Goal: Task Accomplishment & Management: Use online tool/utility

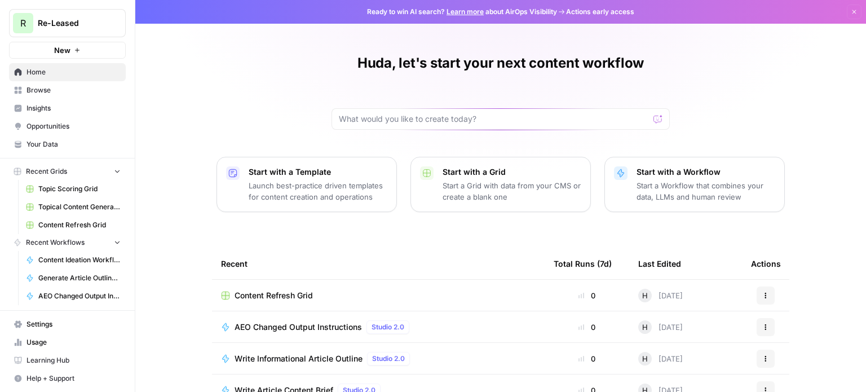
click at [72, 122] on span "Opportunities" at bounding box center [73, 126] width 94 height 10
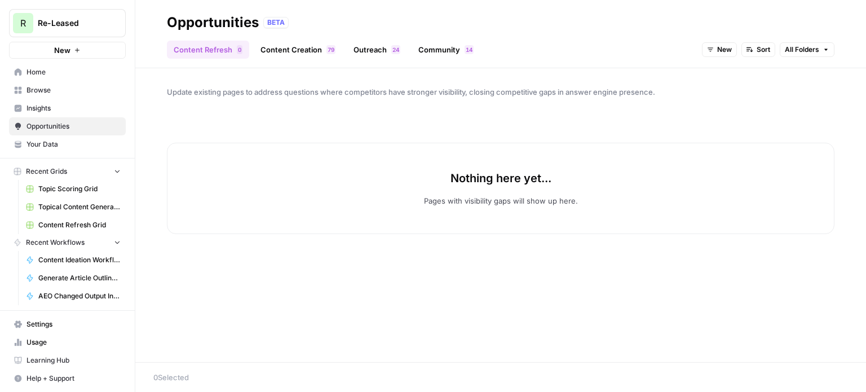
click at [268, 56] on link "Content Creation 9 7" at bounding box center [298, 50] width 88 height 18
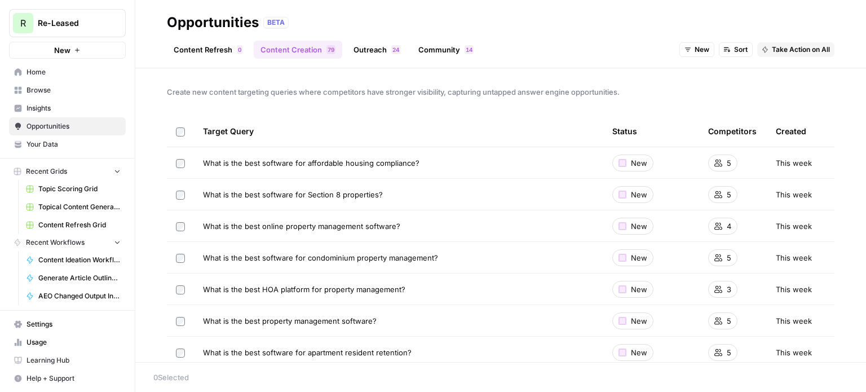
click at [216, 54] on link "Content Refresh 0" at bounding box center [208, 50] width 82 height 18
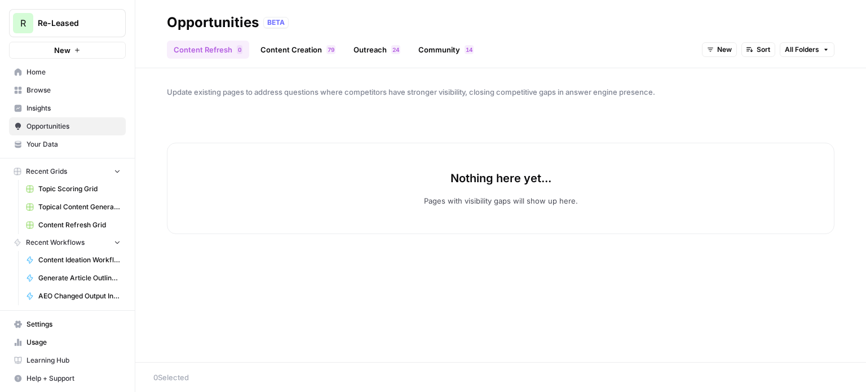
click at [280, 53] on link "Content Creation 9 7" at bounding box center [298, 50] width 88 height 18
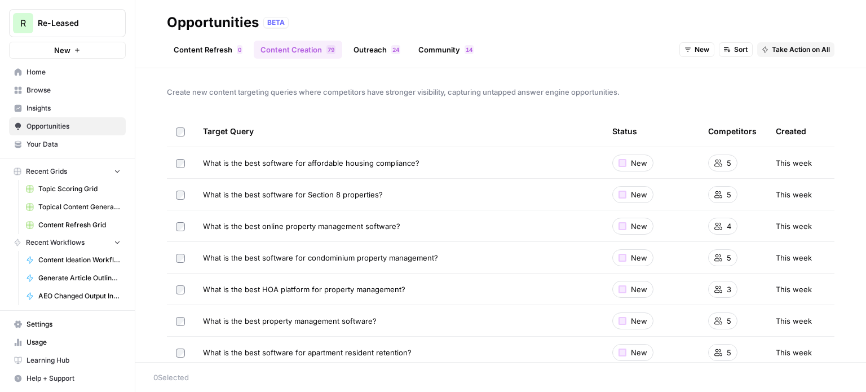
scroll to position [25, 0]
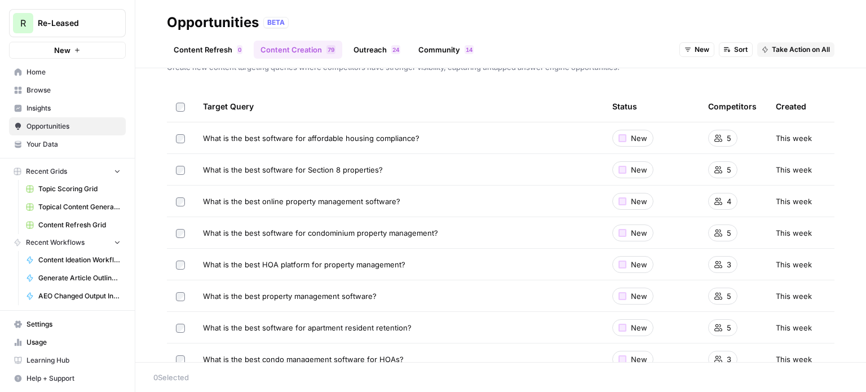
click at [228, 47] on link "Content Refresh 0" at bounding box center [208, 50] width 82 height 18
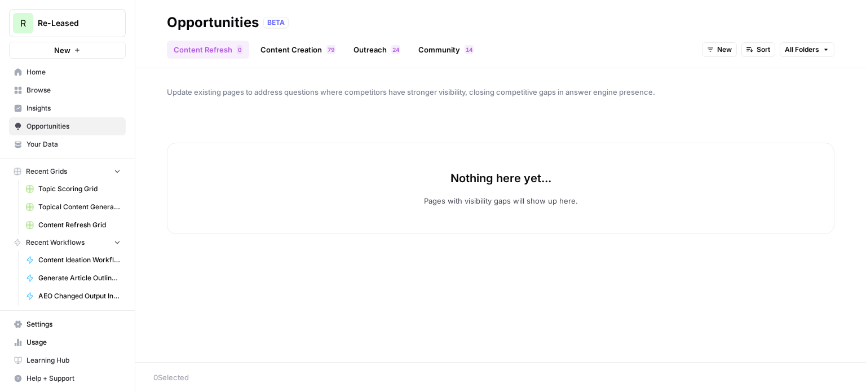
click at [318, 47] on link "Content Creation 9 7" at bounding box center [298, 50] width 88 height 18
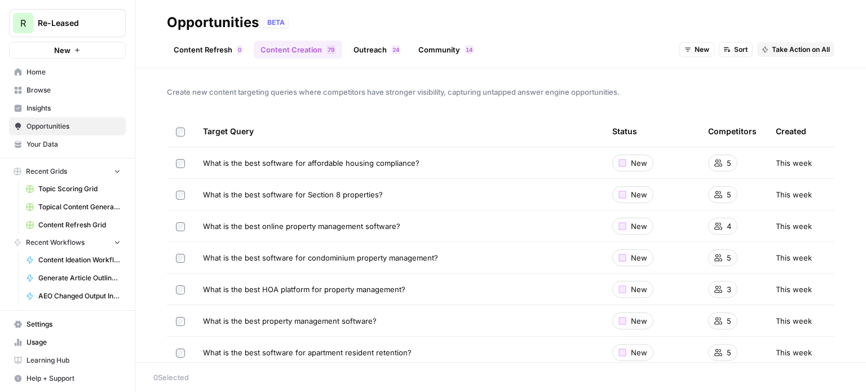
click at [56, 103] on span "Insights" at bounding box center [73, 108] width 94 height 10
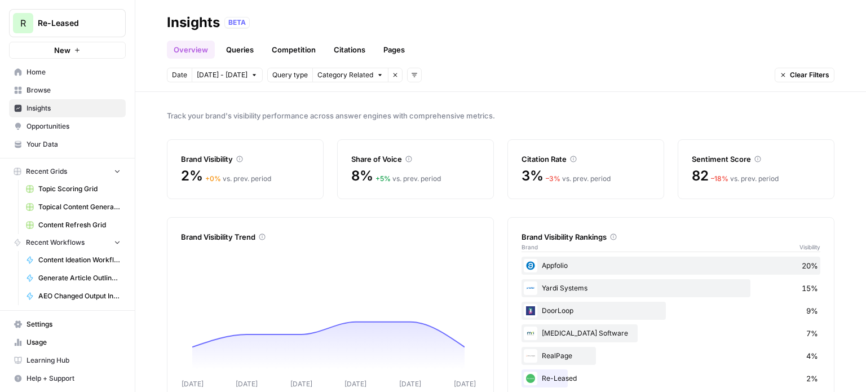
scroll to position [16, 0]
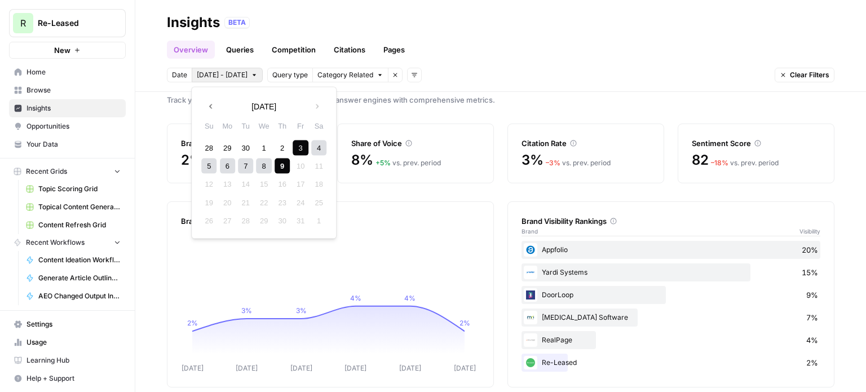
click at [236, 74] on span "Oct 3 - Oct 9" at bounding box center [222, 75] width 51 height 10
click at [262, 144] on div "1" at bounding box center [263, 147] width 15 height 15
click at [279, 164] on div "9" at bounding box center [281, 165] width 15 height 15
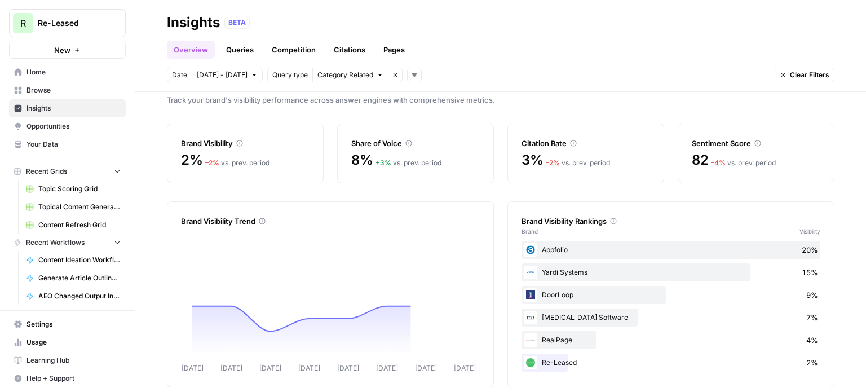
scroll to position [29, 0]
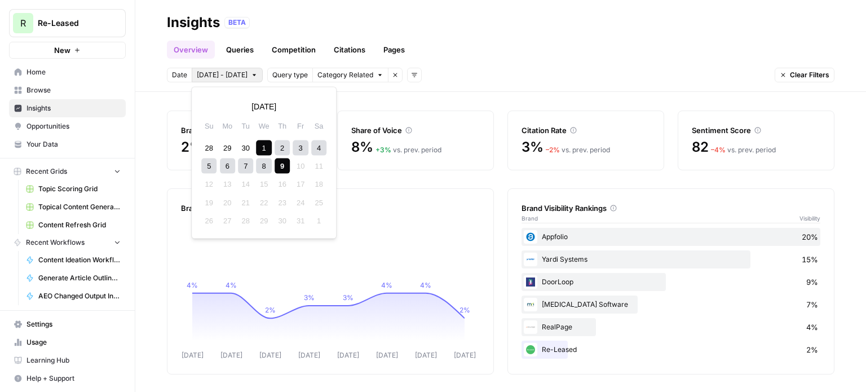
click at [251, 72] on icon "button" at bounding box center [254, 75] width 7 height 7
click at [210, 112] on button "Previous month" at bounding box center [211, 106] width 20 height 20
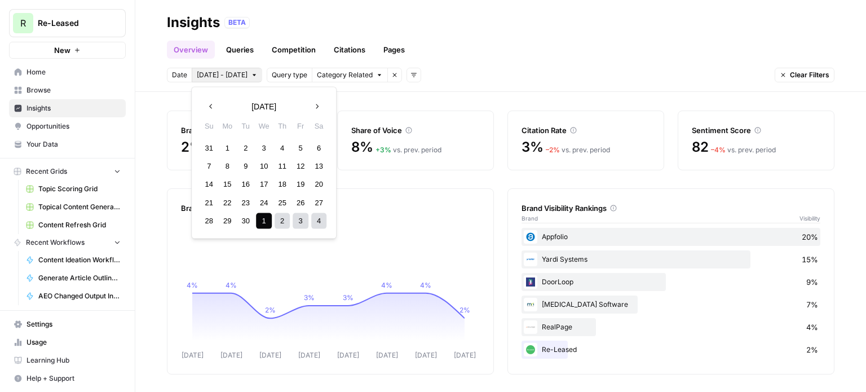
click at [210, 112] on button "Previous month" at bounding box center [211, 106] width 20 height 20
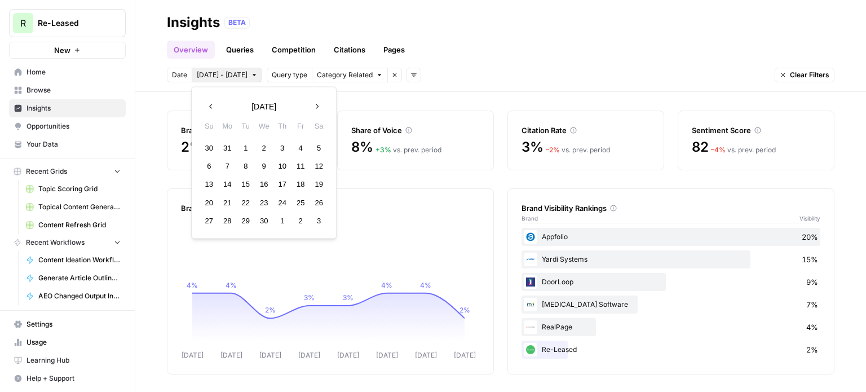
click at [210, 112] on button "Previous month" at bounding box center [211, 106] width 20 height 20
click at [242, 165] on div "4" at bounding box center [245, 165] width 15 height 15
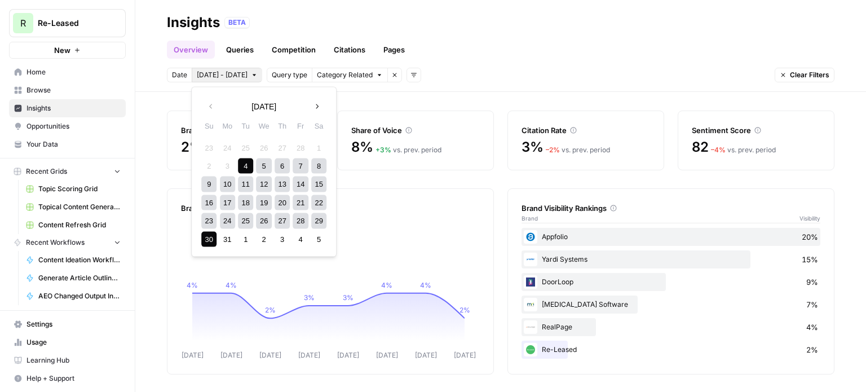
click at [210, 236] on div "30" at bounding box center [208, 239] width 15 height 15
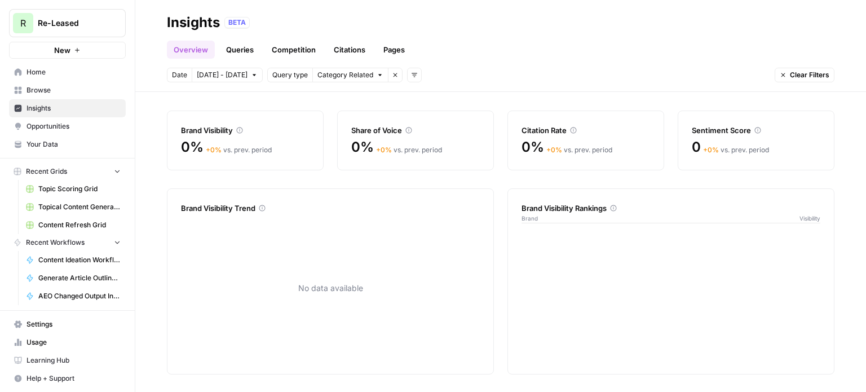
click at [221, 76] on span "Mar 4 - Mar 30" at bounding box center [222, 75] width 51 height 10
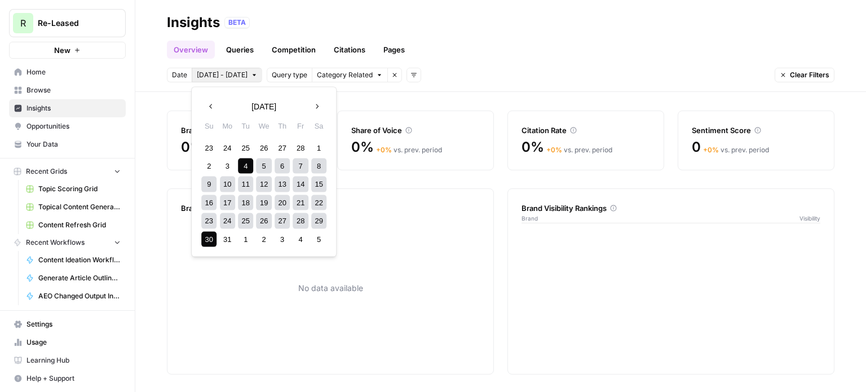
click at [321, 110] on button "Next month" at bounding box center [317, 106] width 20 height 20
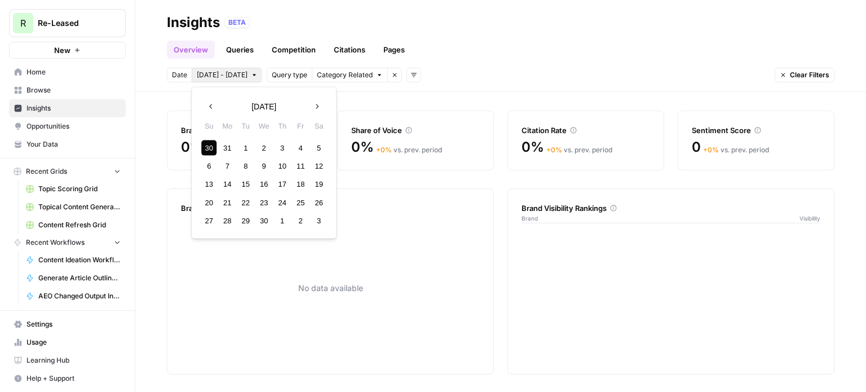
click at [321, 110] on button "Next month" at bounding box center [317, 106] width 20 height 20
click at [212, 146] on div "1" at bounding box center [208, 147] width 15 height 15
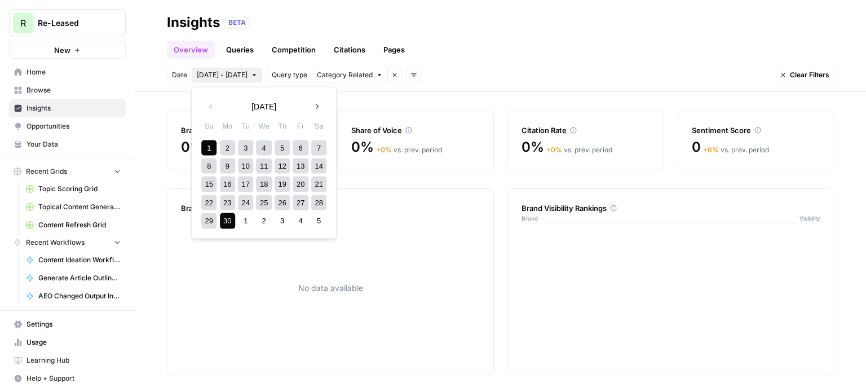
click at [223, 223] on div "30" at bounding box center [227, 220] width 15 height 15
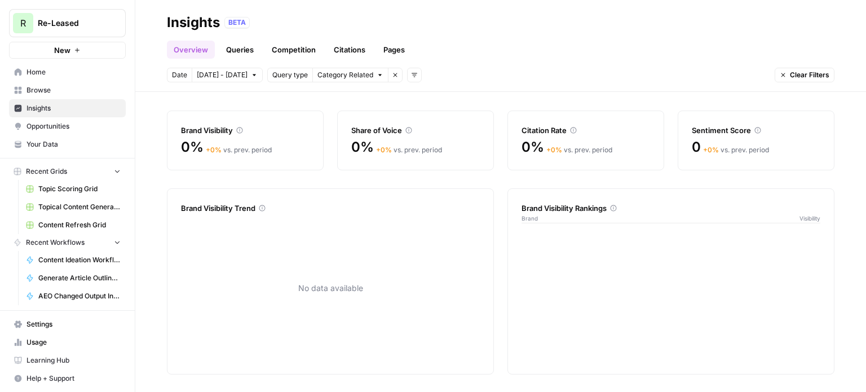
drag, startPoint x: 234, startPoint y: 64, endPoint x: 239, endPoint y: 70, distance: 8.0
click at [239, 70] on header "Insights BETA Overview Queries Competition Citations Pages Date Jun 1 - Jun 30 …" at bounding box center [500, 46] width 730 height 92
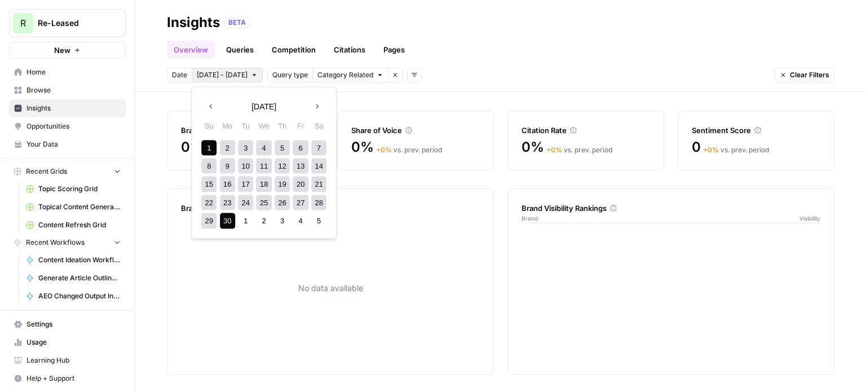
click at [239, 70] on span "Jun 1 - Jun 30" at bounding box center [222, 75] width 51 height 10
click at [316, 110] on icon "button" at bounding box center [317, 107] width 8 height 8
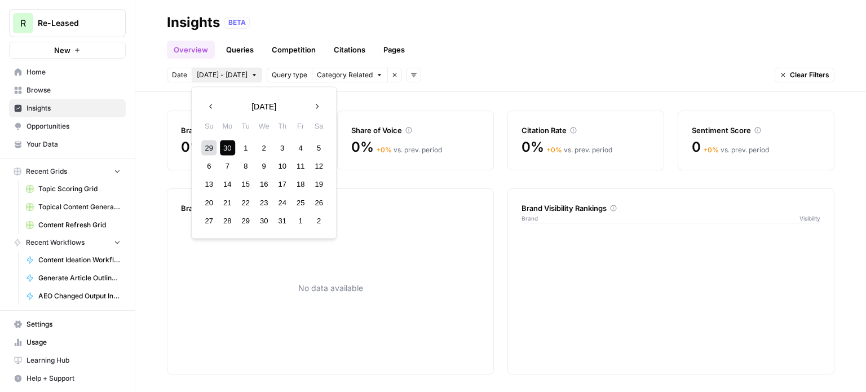
click at [316, 110] on icon "button" at bounding box center [317, 107] width 8 height 8
click at [215, 103] on button "Previous month" at bounding box center [211, 106] width 20 height 20
click at [223, 144] on div "1" at bounding box center [227, 147] width 15 height 15
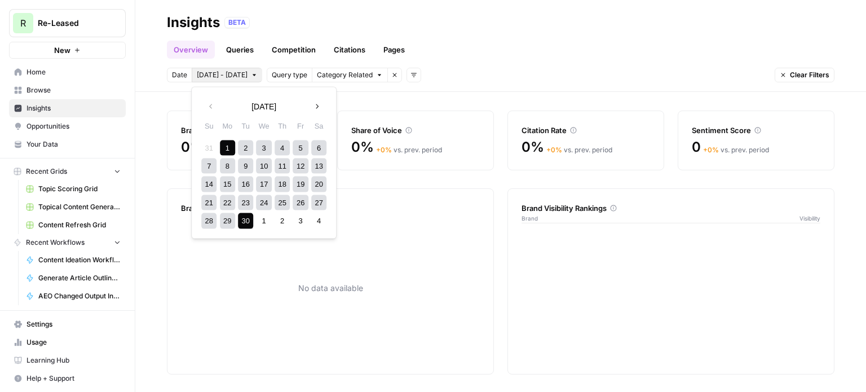
click at [242, 223] on div "30" at bounding box center [245, 220] width 15 height 15
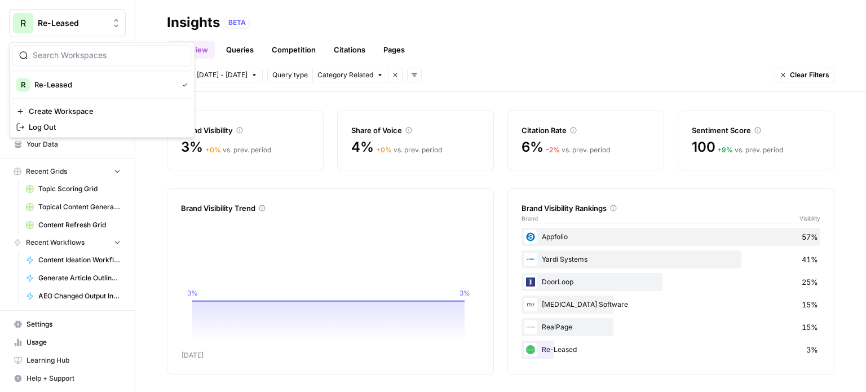
click at [105, 32] on button "R Re-Leased" at bounding box center [67, 23] width 117 height 28
click at [103, 85] on span "Re-Leased" at bounding box center [103, 84] width 139 height 11
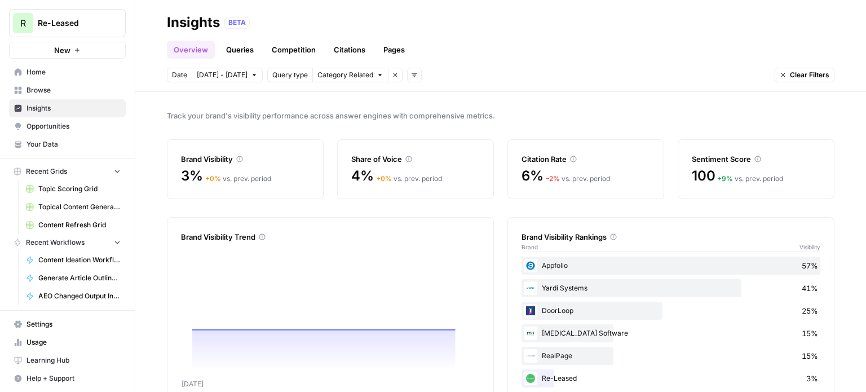
click at [54, 321] on span "Settings" at bounding box center [73, 324] width 94 height 10
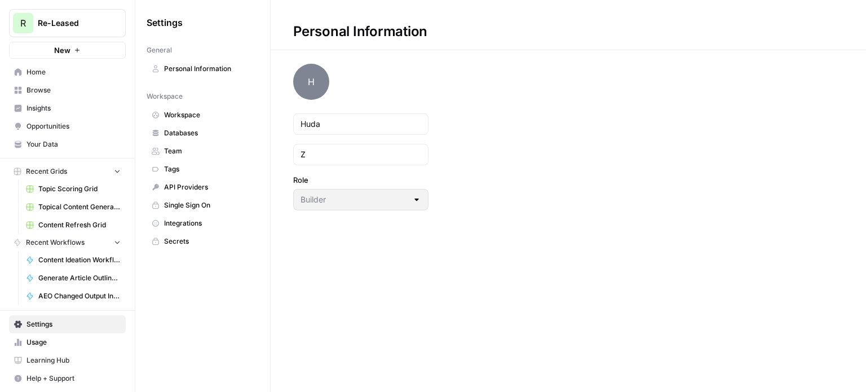
click at [185, 117] on span "Workspace" at bounding box center [209, 115] width 90 height 10
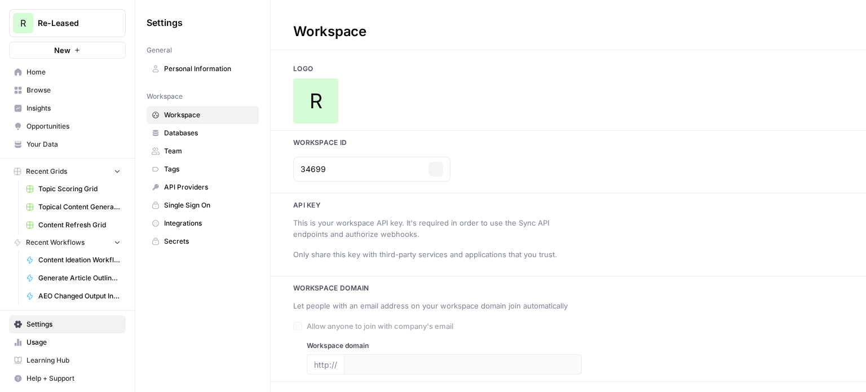
type input "[URL][DOMAIN_NAME]"
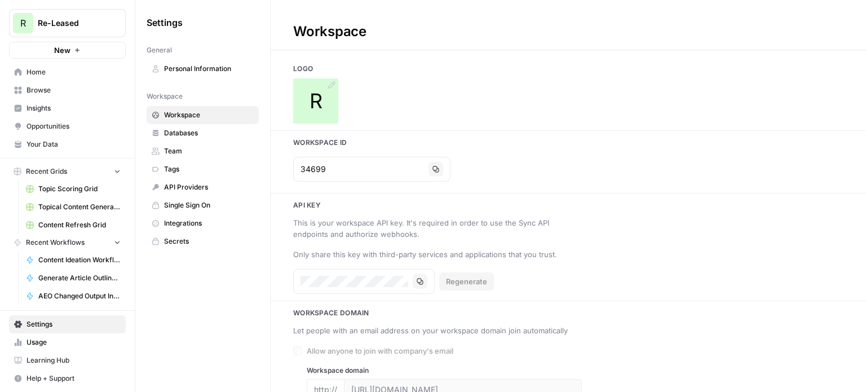
click at [333, 87] on icon at bounding box center [331, 85] width 9 height 9
click at [79, 198] on link "Topical Content Generation Grid" at bounding box center [73, 207] width 105 height 18
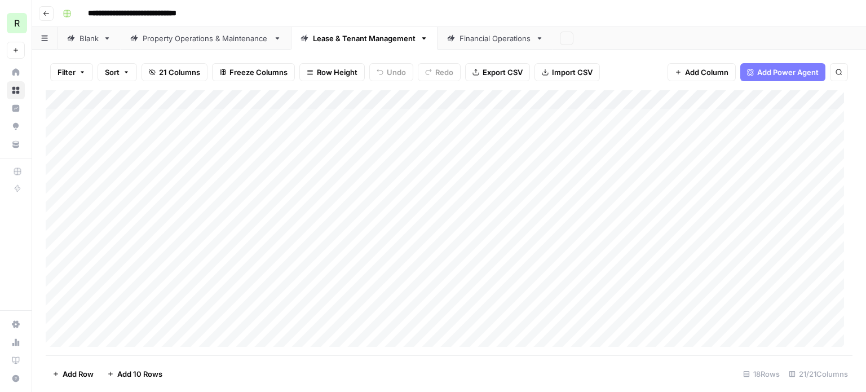
click at [41, 8] on button "Go back" at bounding box center [46, 13] width 15 height 15
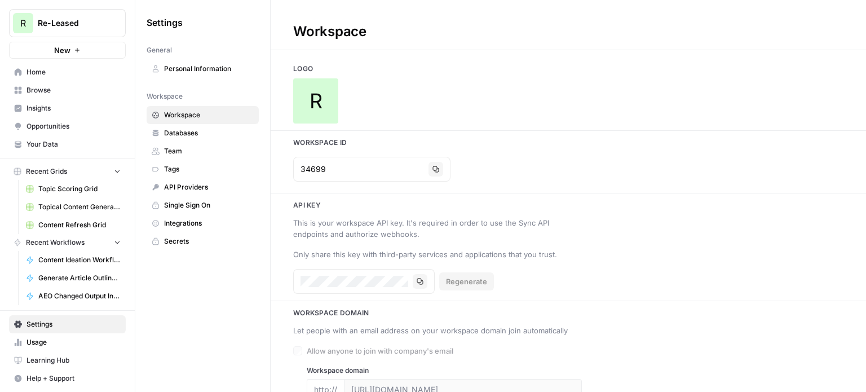
click at [54, 96] on link "Browse" at bounding box center [67, 90] width 117 height 18
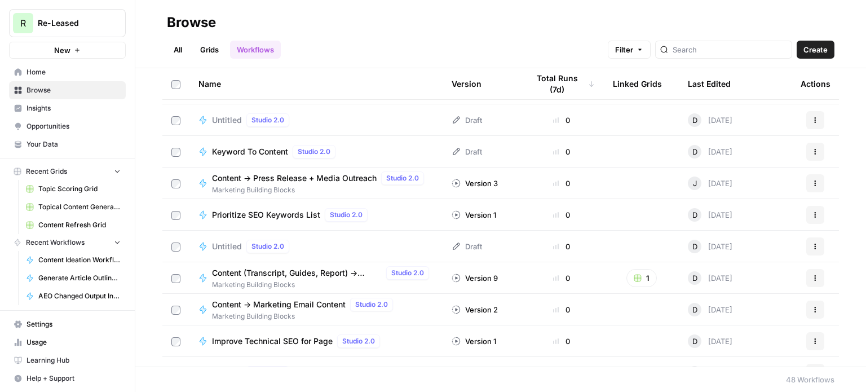
scroll to position [311, 0]
click at [202, 56] on link "Grids" at bounding box center [209, 50] width 32 height 18
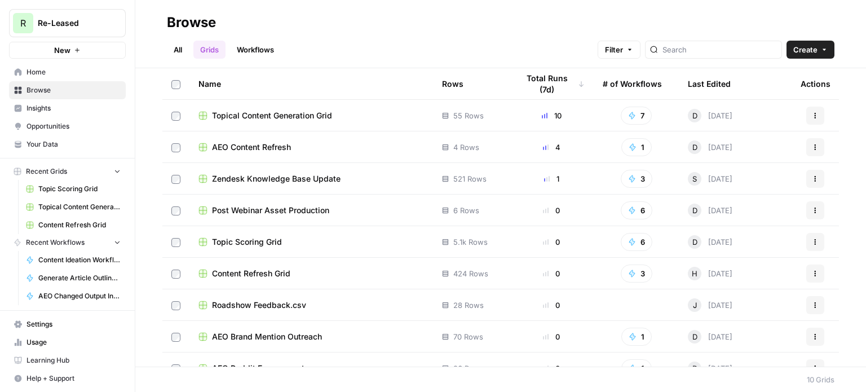
click at [243, 150] on span "AEO Content Refresh" at bounding box center [251, 146] width 79 height 11
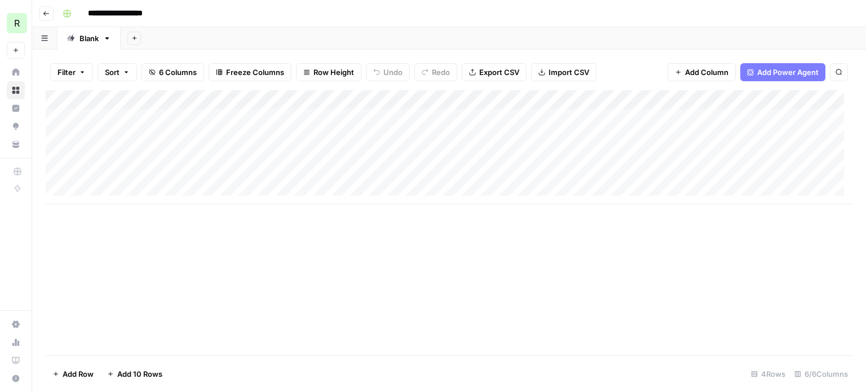
click at [592, 114] on div "Add Column" at bounding box center [449, 147] width 807 height 114
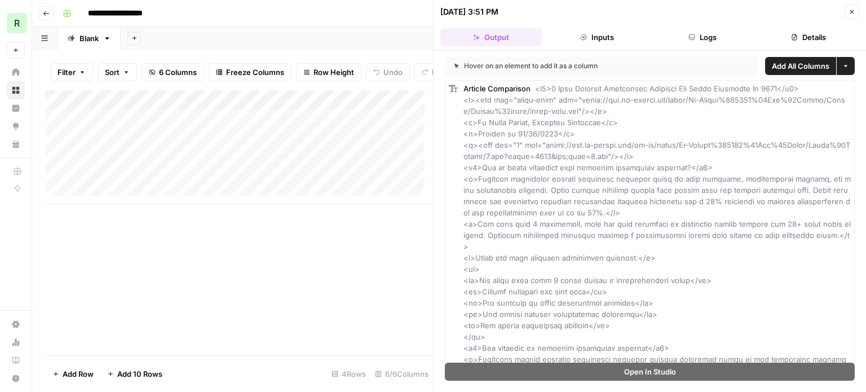
click at [843, 11] on div "[DATE] 3:51 PM Close" at bounding box center [649, 12] width 419 height 15
click at [854, 12] on icon "button" at bounding box center [851, 11] width 7 height 7
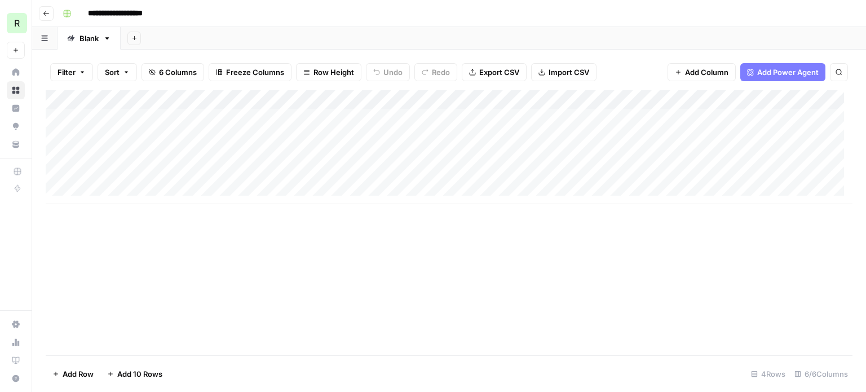
scroll to position [0, 94]
click at [768, 120] on div "Add Column" at bounding box center [449, 147] width 807 height 114
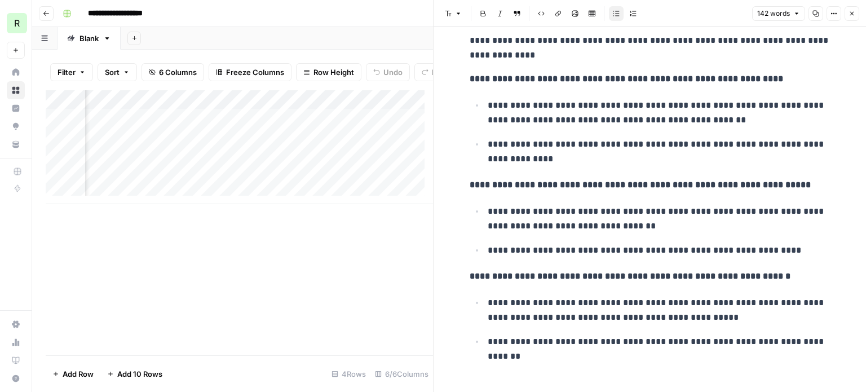
scroll to position [50, 0]
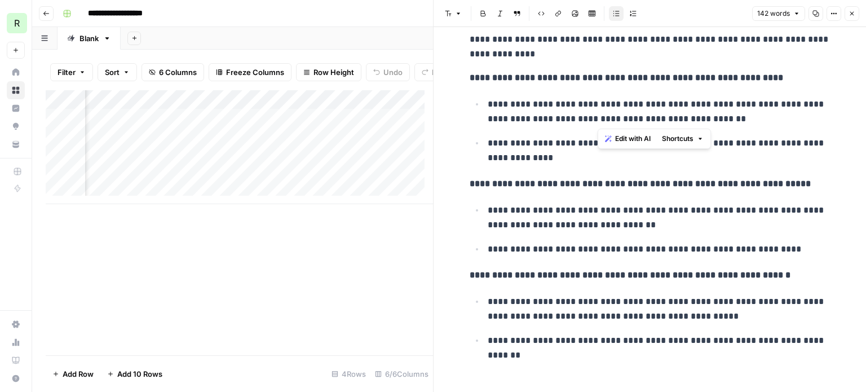
drag, startPoint x: 599, startPoint y: 98, endPoint x: 641, endPoint y: 118, distance: 47.4
click at [641, 118] on p "**********" at bounding box center [659, 111] width 343 height 29
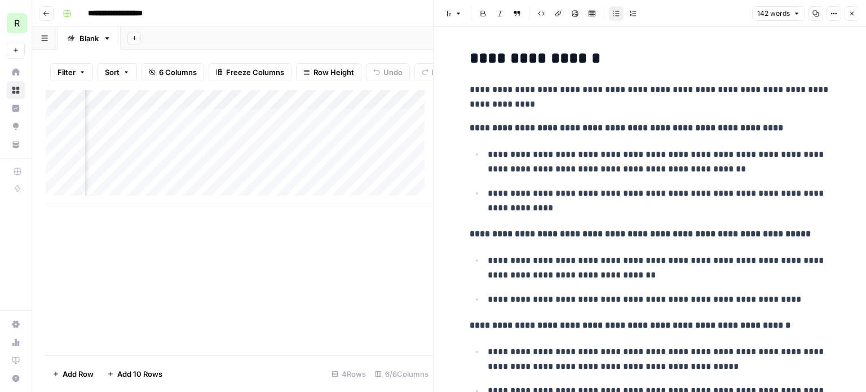
click at [850, 14] on icon "button" at bounding box center [851, 13] width 7 height 7
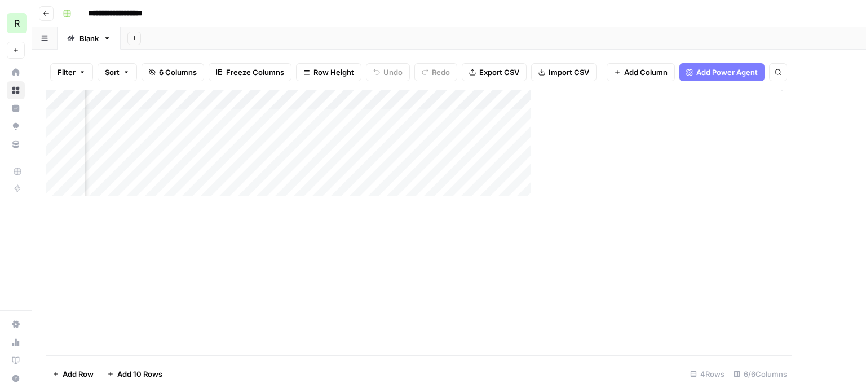
scroll to position [0, 80]
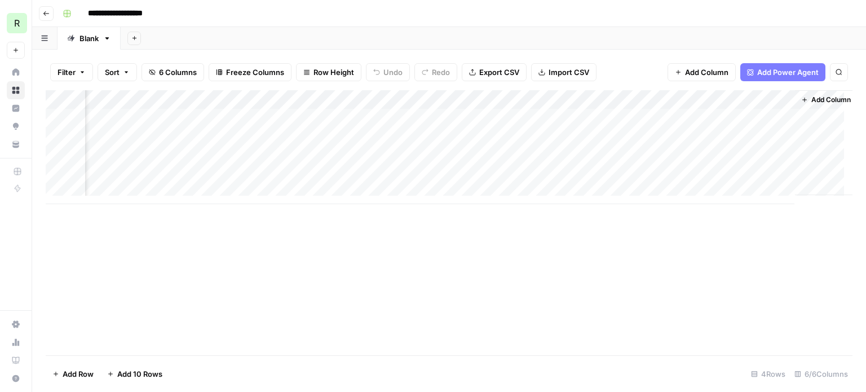
click at [683, 114] on div "Add Column" at bounding box center [449, 147] width 807 height 114
click at [681, 117] on div "Add Column" at bounding box center [449, 147] width 807 height 114
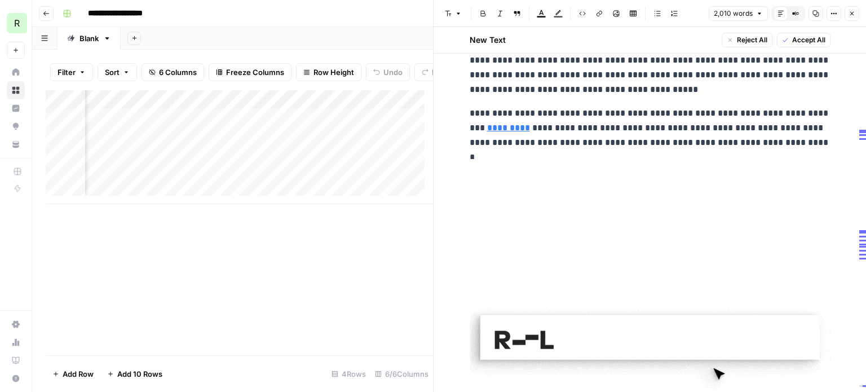
scroll to position [4871, 0]
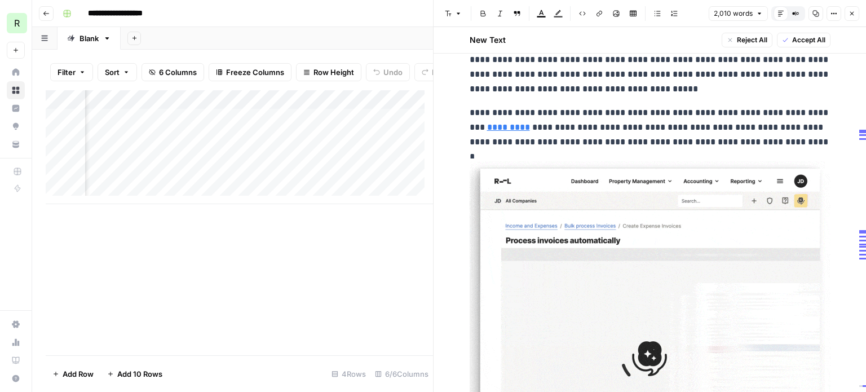
click at [849, 15] on icon "button" at bounding box center [851, 13] width 7 height 7
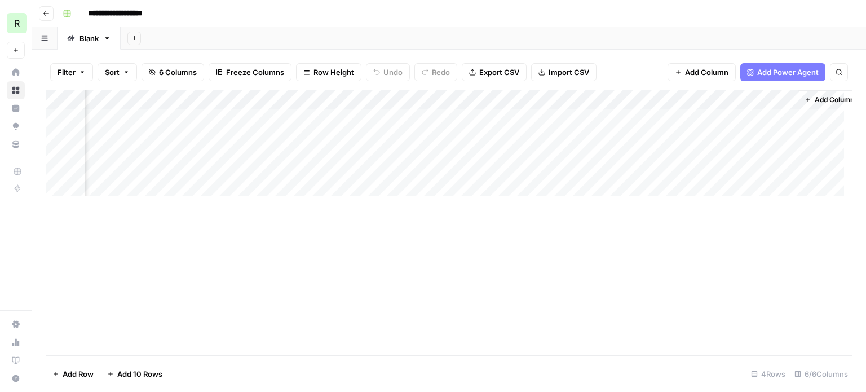
scroll to position [0, 94]
click at [667, 157] on div "Add Column" at bounding box center [449, 147] width 807 height 114
click at [653, 157] on div "Add Column" at bounding box center [449, 147] width 807 height 114
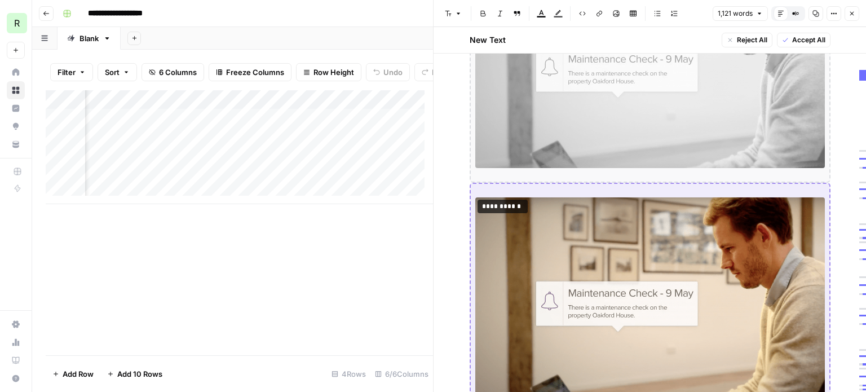
scroll to position [10165, 0]
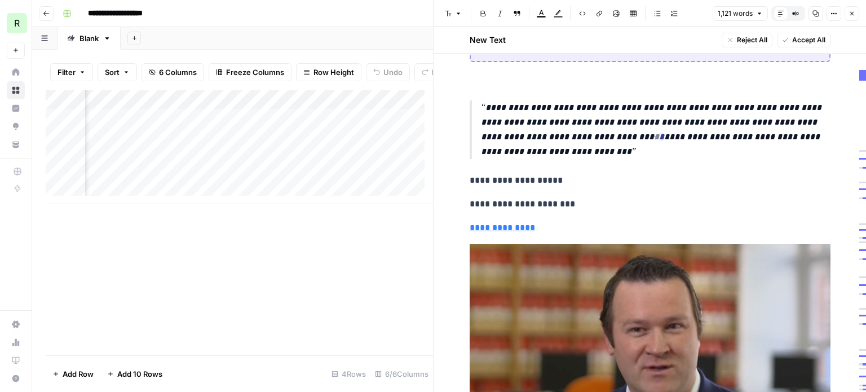
click at [854, 15] on icon "button" at bounding box center [851, 13] width 7 height 7
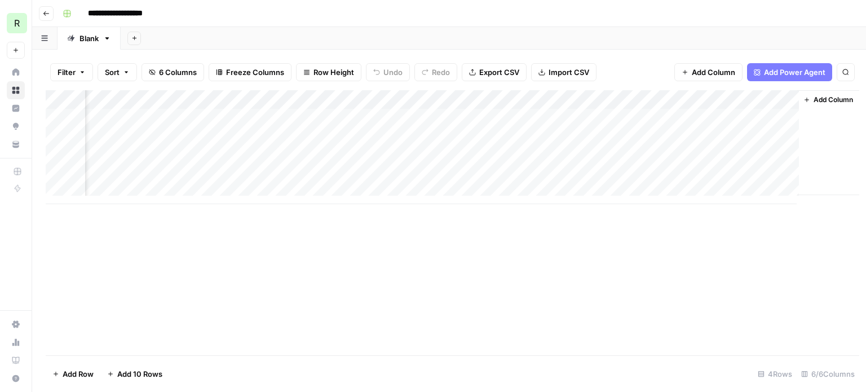
scroll to position [0, 80]
click at [232, 114] on div "Add Column" at bounding box center [449, 147] width 807 height 114
click at [284, 115] on div "Add Column" at bounding box center [449, 147] width 807 height 114
drag, startPoint x: 267, startPoint y: 97, endPoint x: 214, endPoint y: 271, distance: 181.9
click at [214, 271] on div "Add Column" at bounding box center [449, 222] width 807 height 265
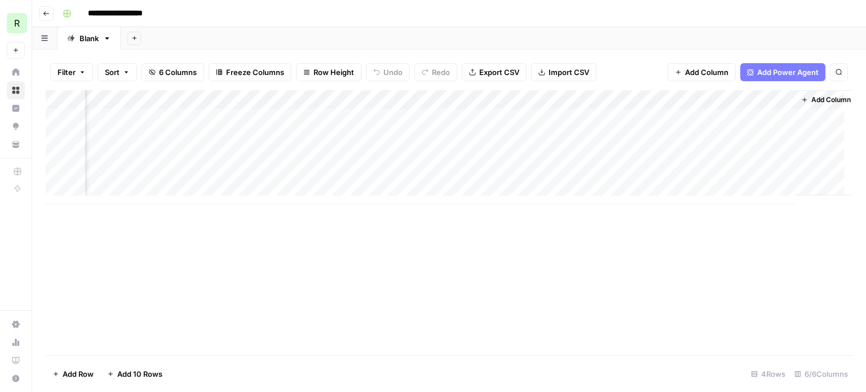
click at [286, 101] on div "Add Column" at bounding box center [449, 147] width 807 height 114
click at [259, 223] on div "Add Column" at bounding box center [449, 222] width 807 height 265
click at [699, 69] on span "Add Column" at bounding box center [706, 72] width 43 height 11
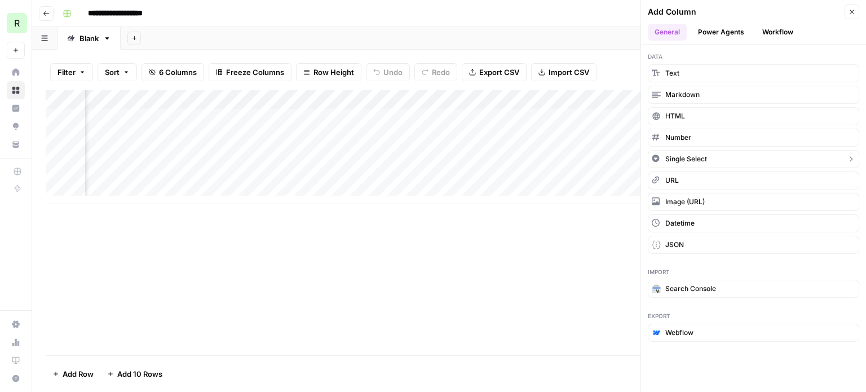
click at [687, 154] on span "Single Select" at bounding box center [686, 159] width 42 height 10
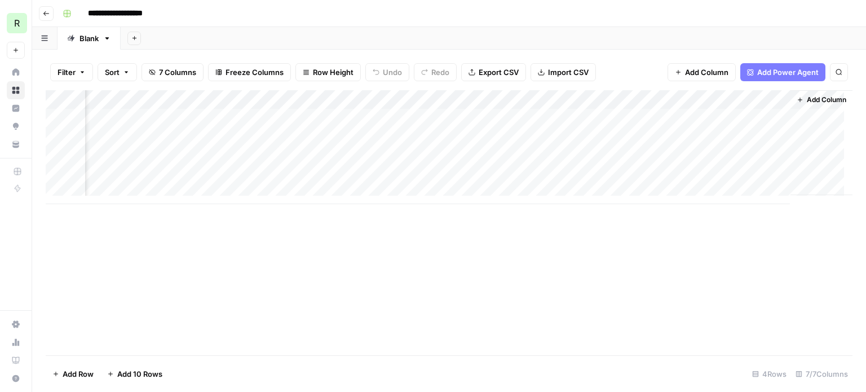
scroll to position [0, 195]
drag, startPoint x: 723, startPoint y: 96, endPoint x: 210, endPoint y: 80, distance: 512.6
click at [210, 80] on div "Filter Sort 7 Columns Freeze Columns Row Height Undo Redo Export CSV Import CSV…" at bounding box center [449, 221] width 834 height 342
click at [221, 101] on div "Add Column" at bounding box center [449, 147] width 807 height 114
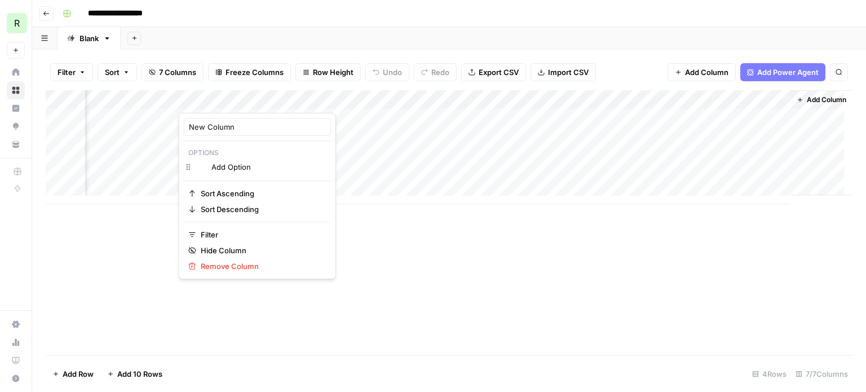
click at [221, 101] on div at bounding box center [230, 101] width 102 height 23
click at [234, 116] on div "New Column Options Change color Add Option Sort Ascending Sort Descending Filte…" at bounding box center [257, 196] width 157 height 166
click at [236, 122] on input "New Column" at bounding box center [257, 126] width 137 height 11
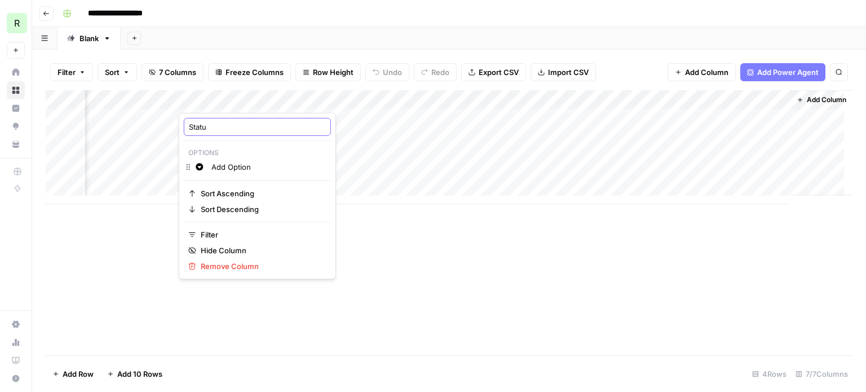
type input "Status"
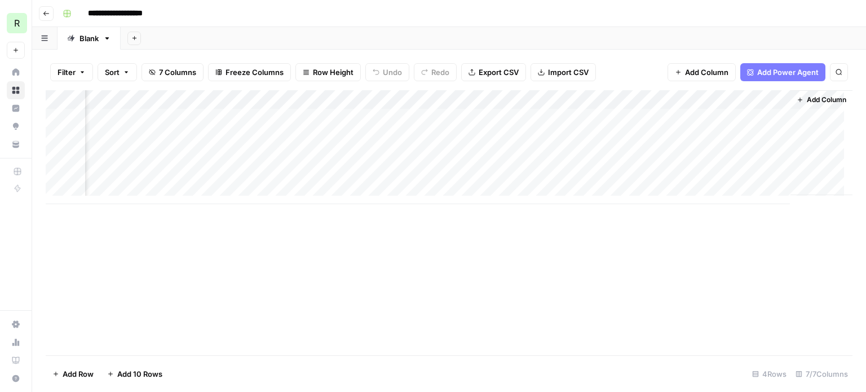
click at [236, 122] on div "Add Column" at bounding box center [449, 147] width 807 height 114
click at [417, 119] on div "Add Column" at bounding box center [449, 147] width 807 height 114
type input "WIP"
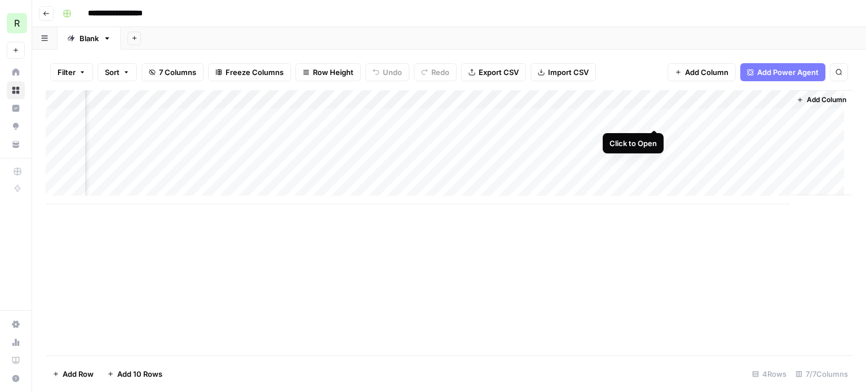
click at [654, 119] on div "Add Column" at bounding box center [449, 147] width 807 height 114
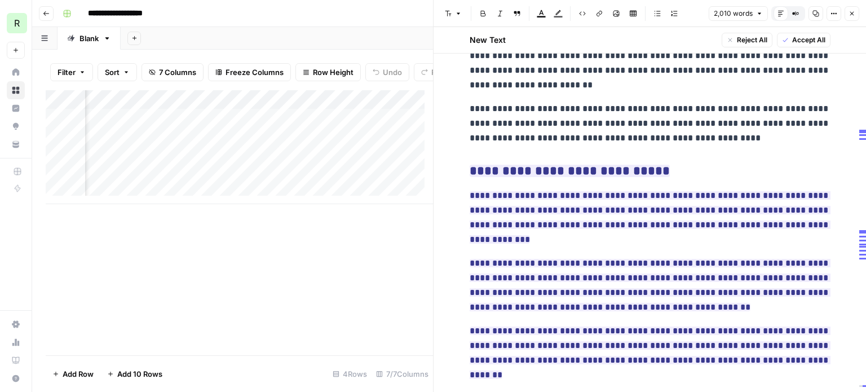
scroll to position [1707, 0]
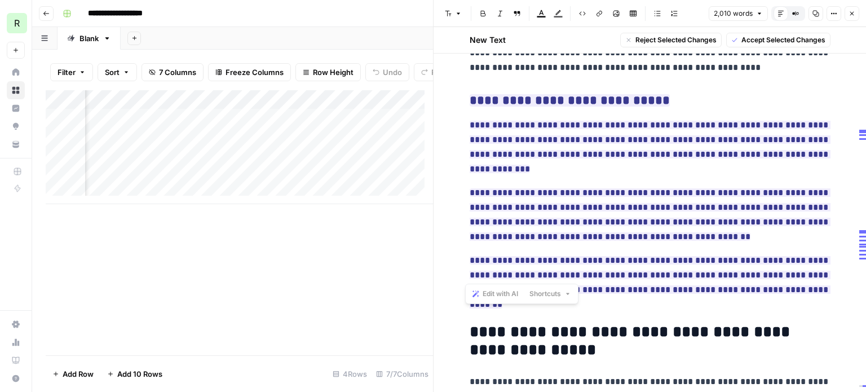
drag, startPoint x: 463, startPoint y: 101, endPoint x: 795, endPoint y: 281, distance: 377.0
copy div "**********"
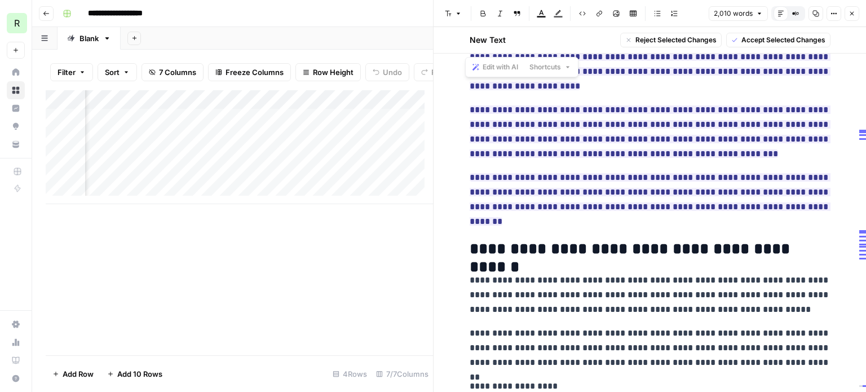
scroll to position [3824, 0]
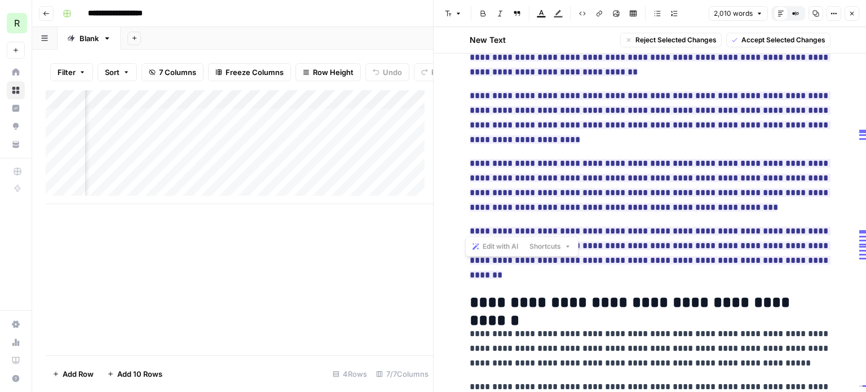
drag, startPoint x: 464, startPoint y: 87, endPoint x: 602, endPoint y: 233, distance: 200.1
copy div "**********"
click at [202, 132] on div "Add Column" at bounding box center [239, 147] width 387 height 114
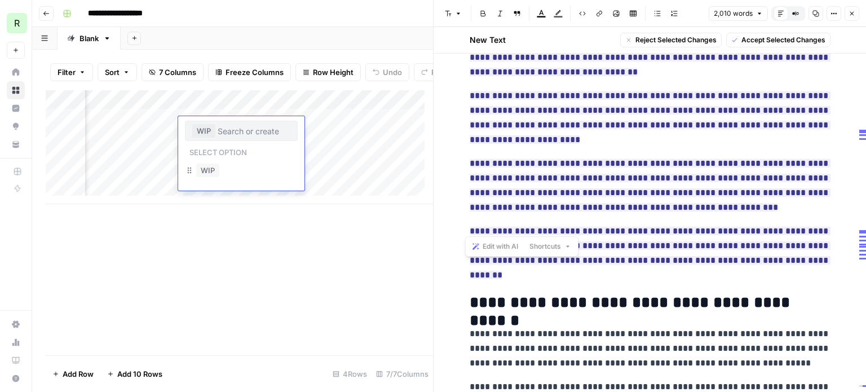
type input "]"
type input "d"
type input "Done"
click at [246, 150] on div "Add Column" at bounding box center [239, 147] width 387 height 114
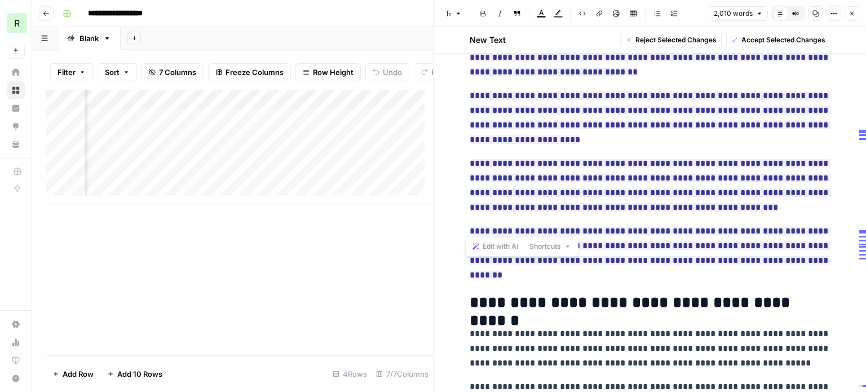
click at [246, 150] on div "Add Column" at bounding box center [239, 147] width 387 height 114
click at [300, 144] on div "Add Column" at bounding box center [239, 147] width 387 height 114
click at [324, 146] on div "Add Column" at bounding box center [239, 147] width 387 height 114
click at [351, 192] on button "WIP" at bounding box center [341, 190] width 23 height 14
